Goal: Check status: Check status

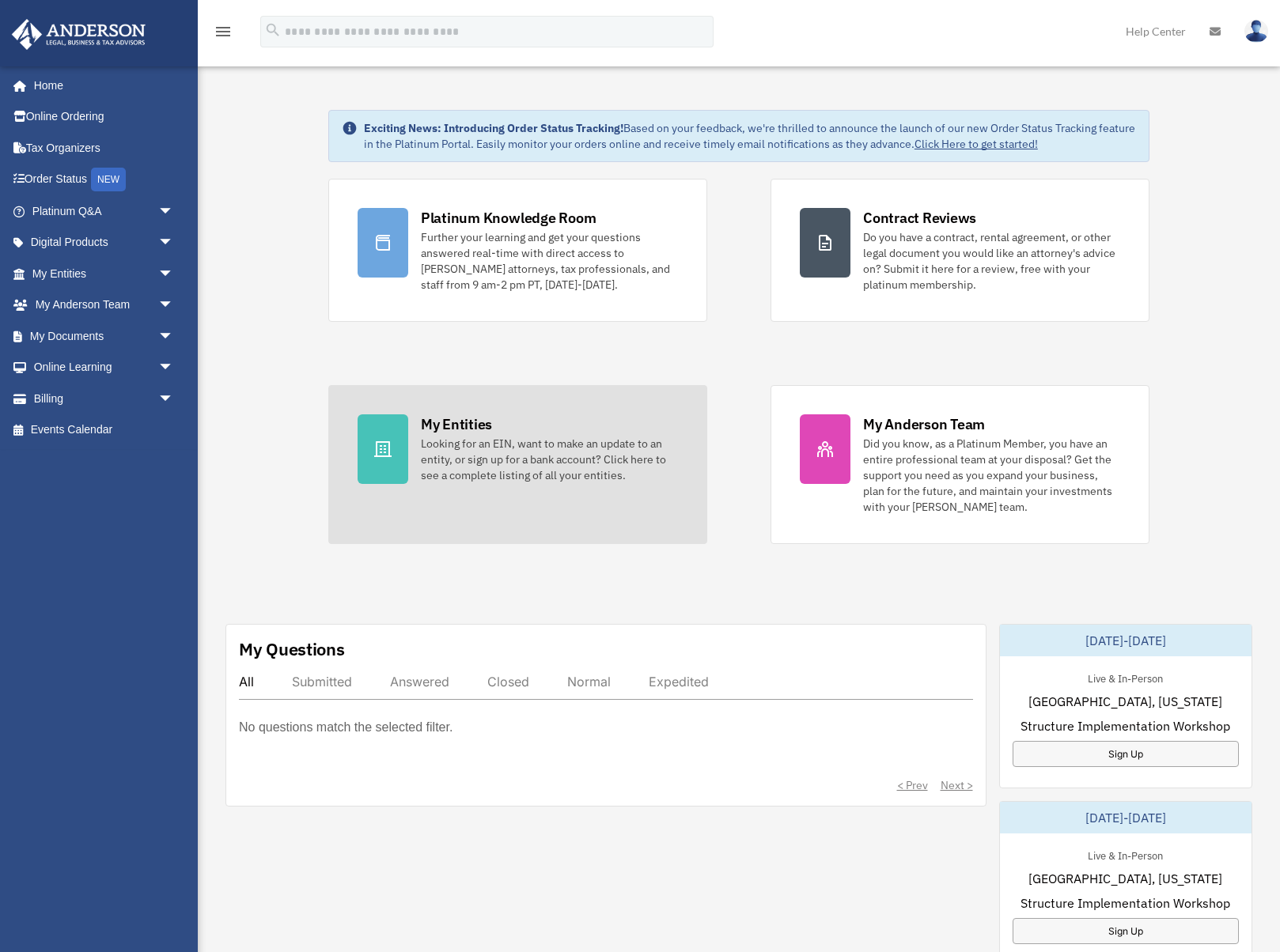
click at [474, 444] on div "Looking for an EIN, want to make an update to an entity, or sign up for a bank …" at bounding box center [549, 459] width 257 height 48
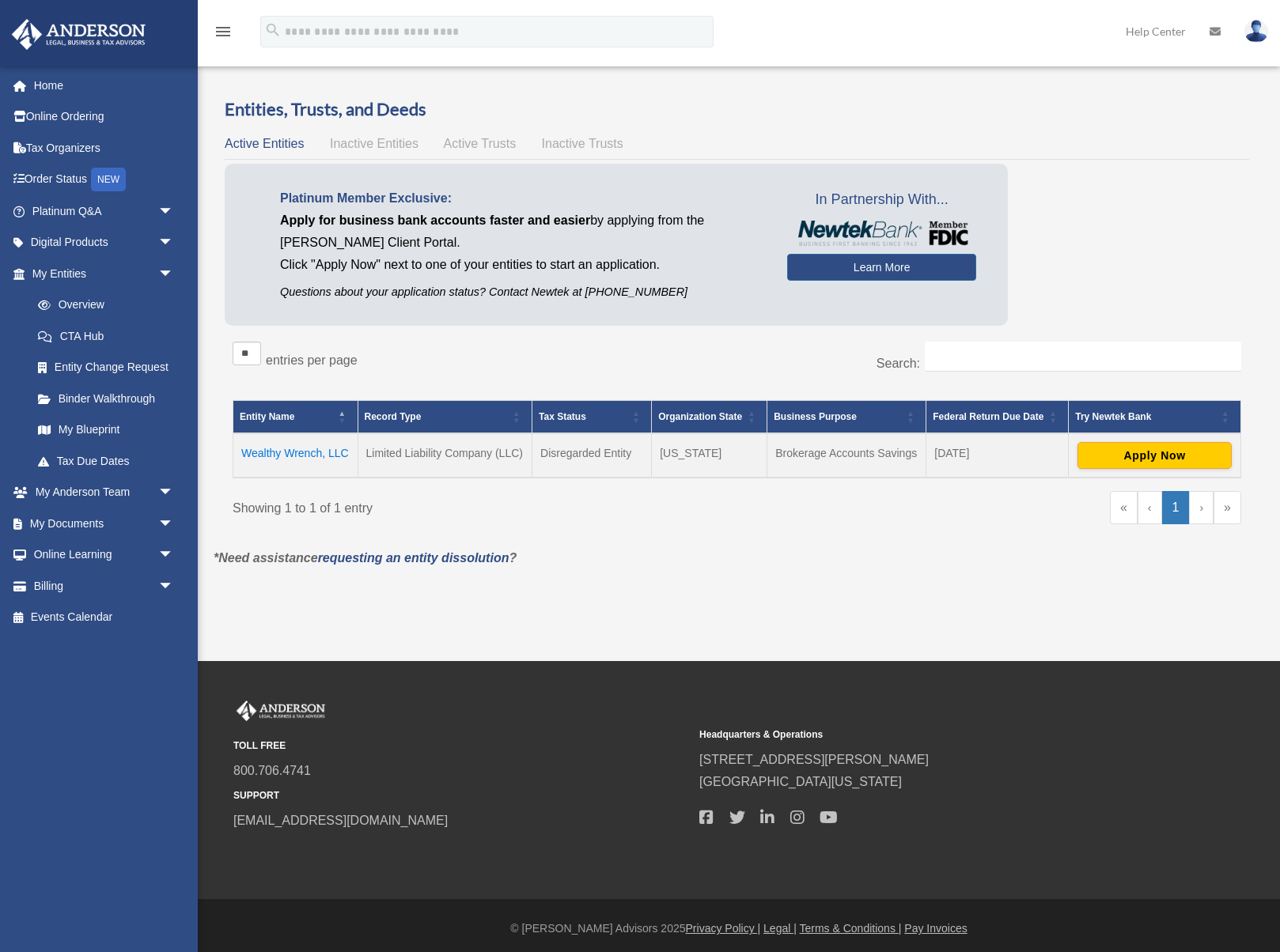
click at [315, 454] on td "Wealthy Wrench, LLC" at bounding box center [296, 455] width 125 height 44
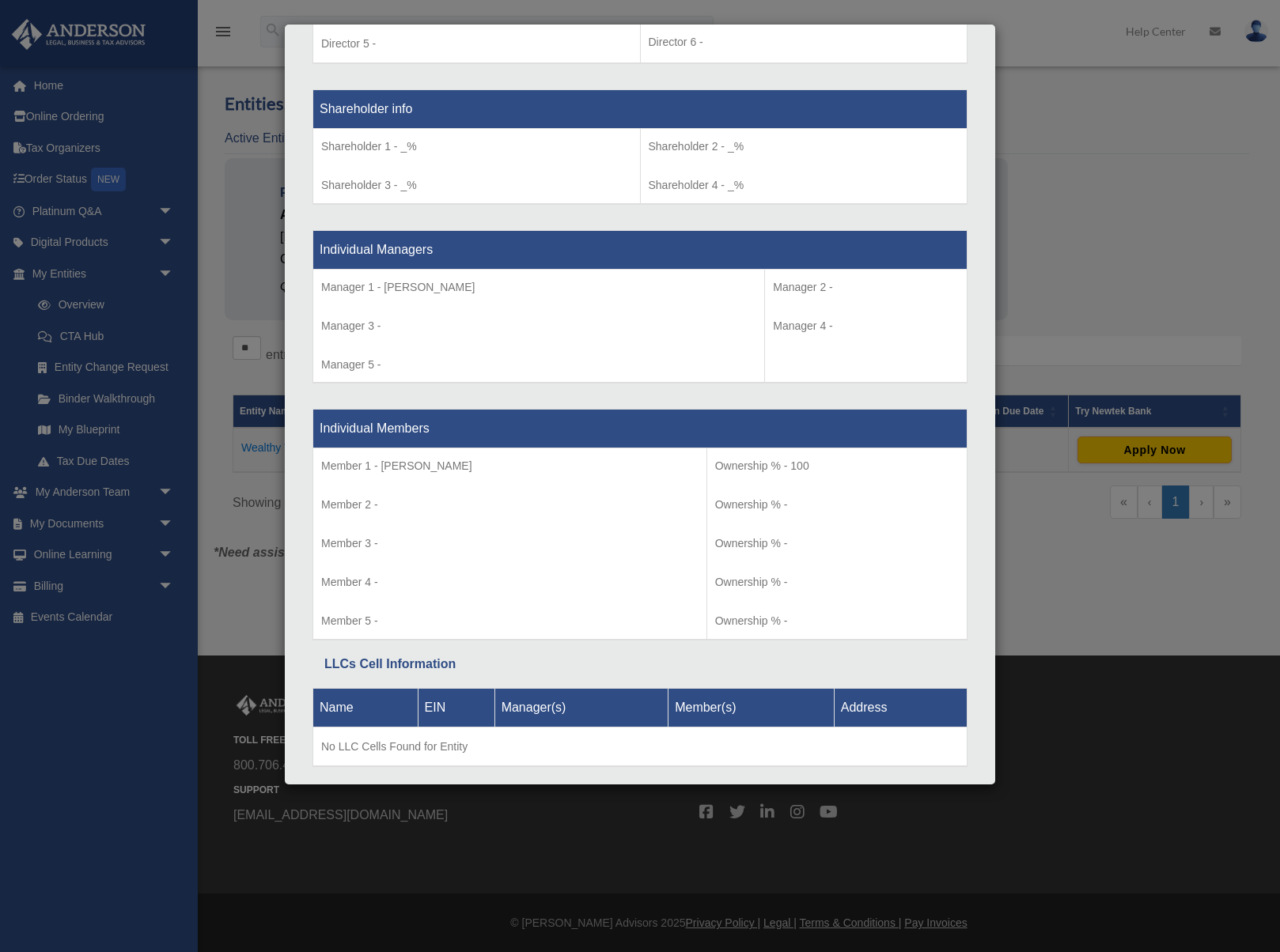
scroll to position [1324, 0]
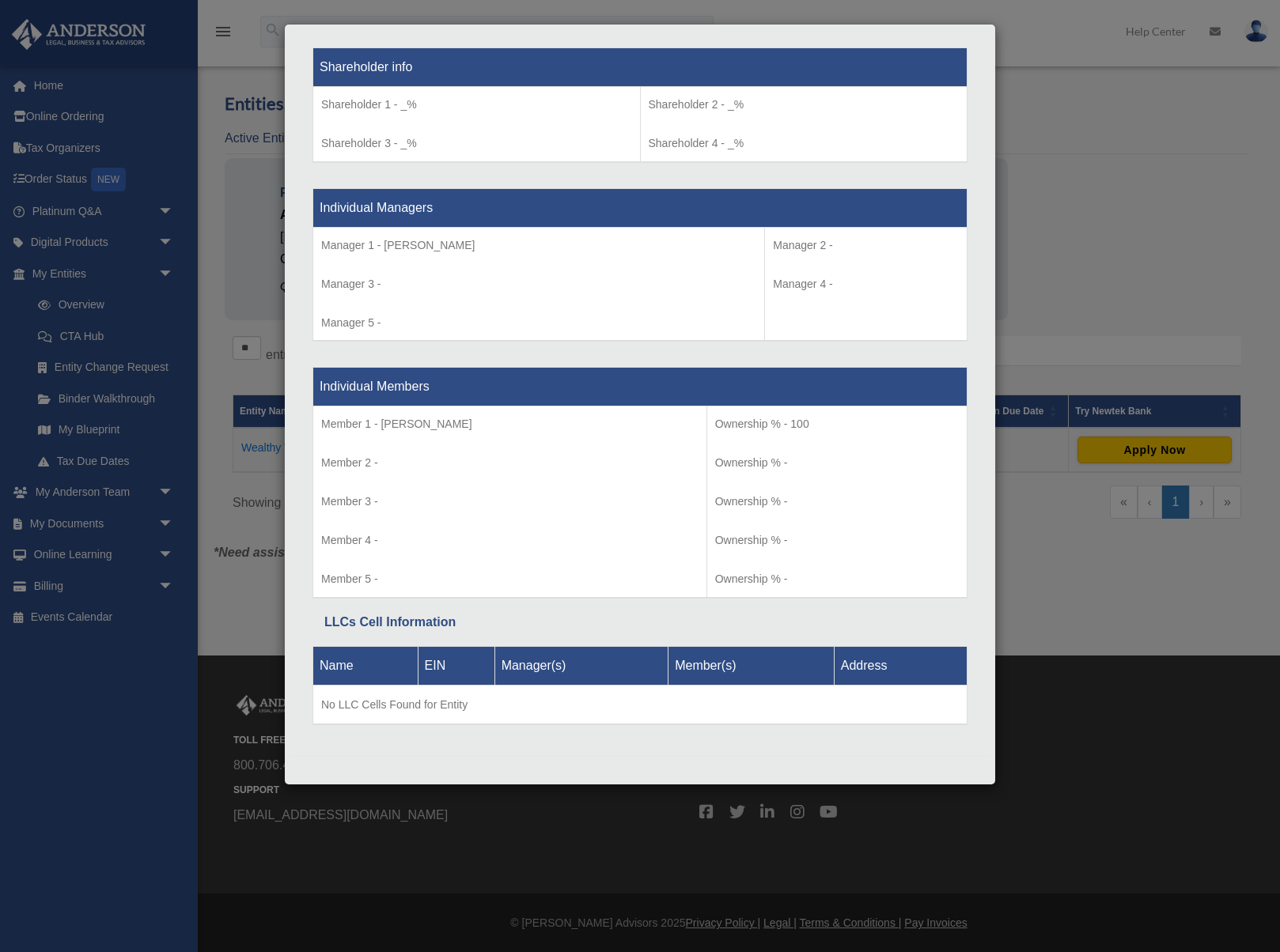
click at [1018, 462] on div "Details × Articles Sent Organizational Date" at bounding box center [640, 476] width 1280 height 952
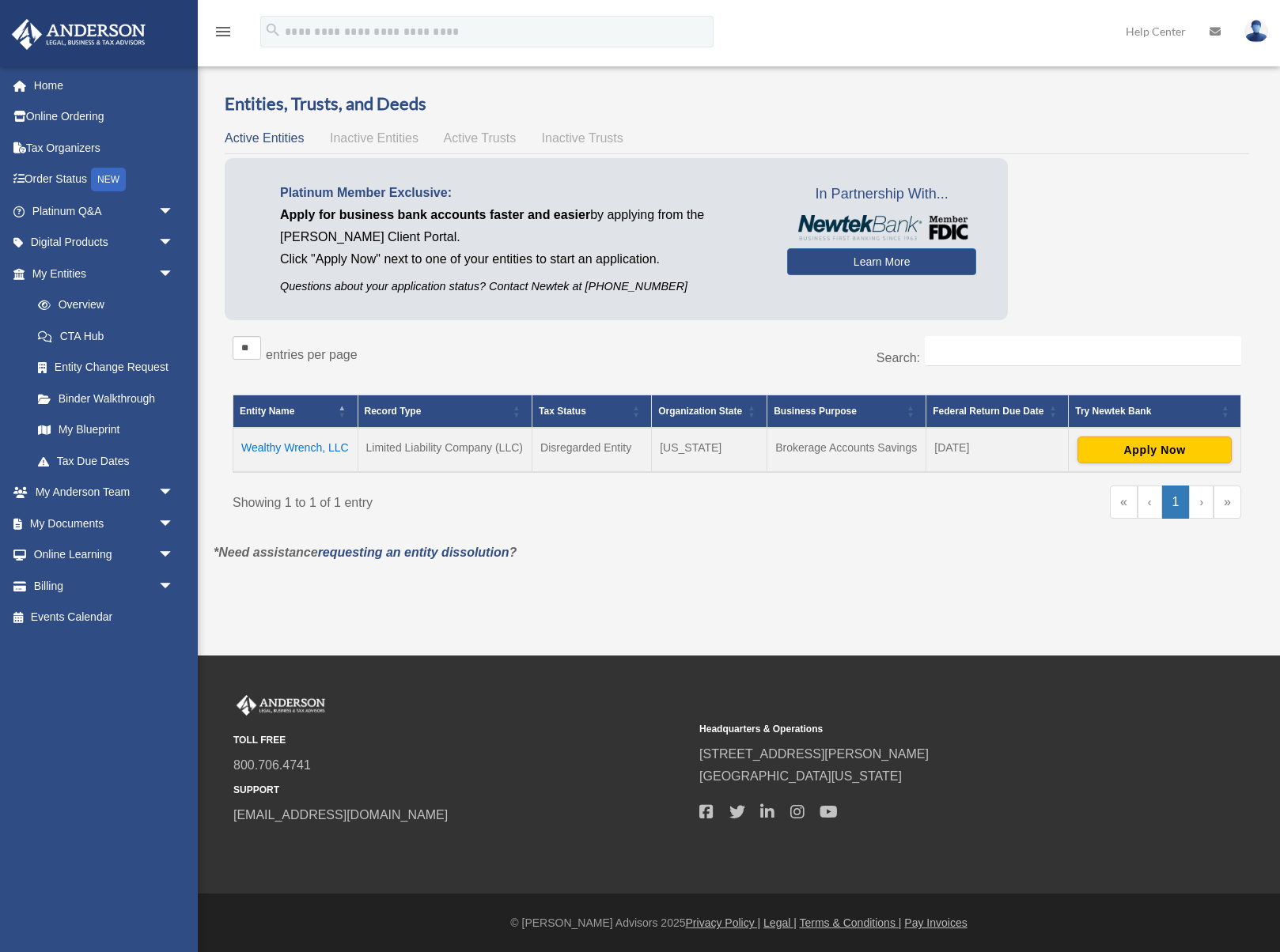
scroll to position [0, 0]
